Goal: Transaction & Acquisition: Register for event/course

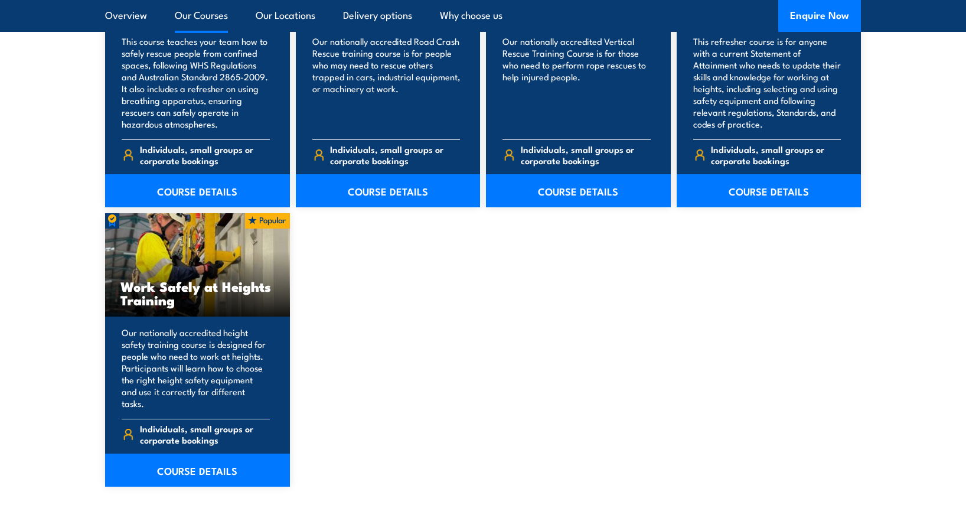
scroll to position [1417, 0]
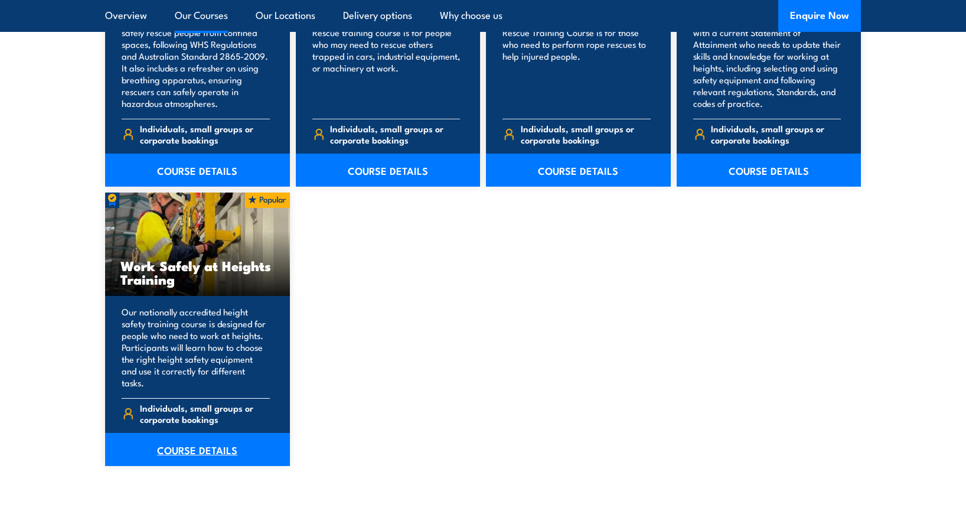
click at [226, 433] on link "COURSE DETAILS" at bounding box center [197, 449] width 185 height 33
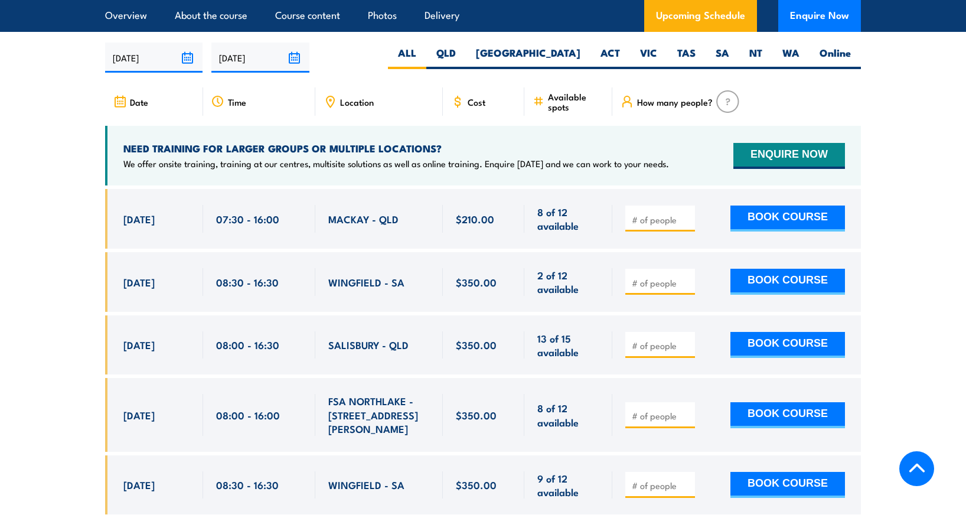
scroll to position [1948, 0]
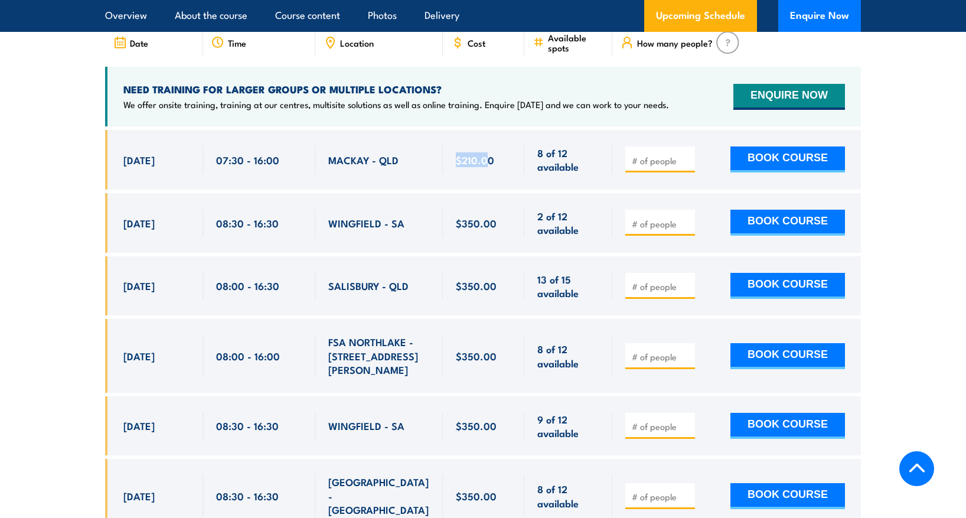
drag, startPoint x: 462, startPoint y: 142, endPoint x: 487, endPoint y: 141, distance: 24.8
click at [487, 153] on span "$210.00" at bounding box center [475, 160] width 38 height 14
drag, startPoint x: 487, startPoint y: 141, endPoint x: 494, endPoint y: 148, distance: 10.0
click at [494, 148] on div "$210.00" at bounding box center [483, 160] width 55 height 28
click at [654, 155] on input "number" at bounding box center [661, 161] width 59 height 12
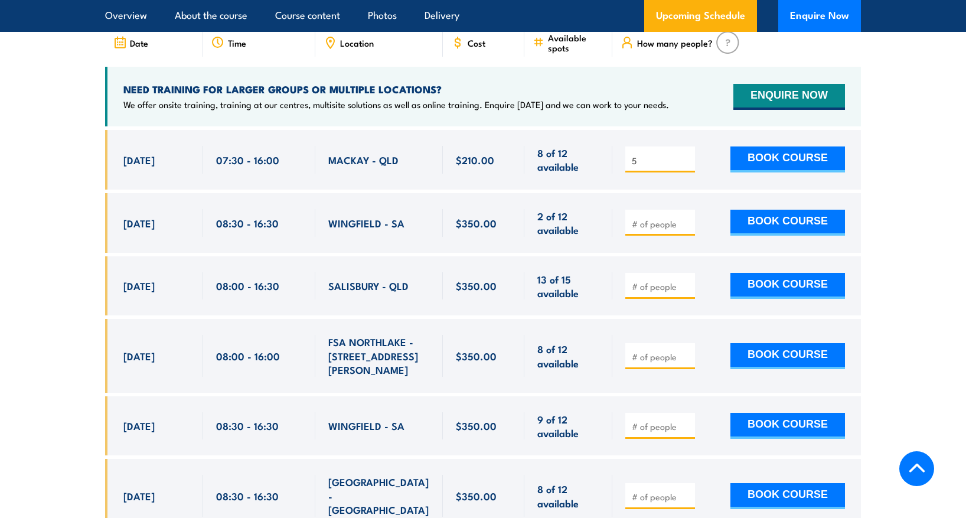
type input "5"
click at [785, 149] on button "BOOK COURSE" at bounding box center [787, 159] width 115 height 26
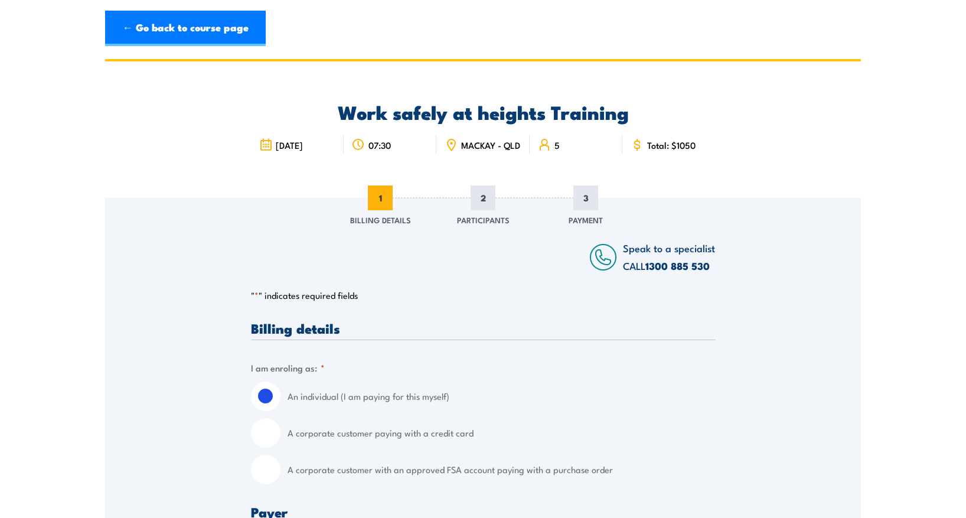
click at [485, 205] on span "2" at bounding box center [482, 197] width 25 height 25
